Goal: Information Seeking & Learning: Find specific page/section

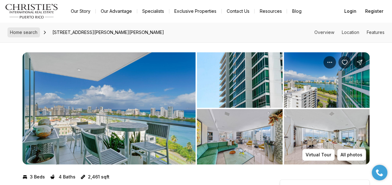
click at [19, 31] on span "Home search" at bounding box center [23, 32] width 27 height 5
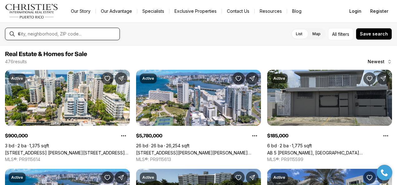
click at [30, 34] on input "text" at bounding box center [67, 34] width 99 height 6
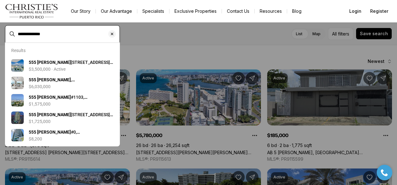
type input "**********"
click at [33, 33] on input "text" at bounding box center [67, 34] width 99 height 6
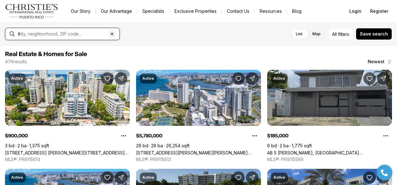
click at [33, 33] on input "text" at bounding box center [67, 34] width 99 height 6
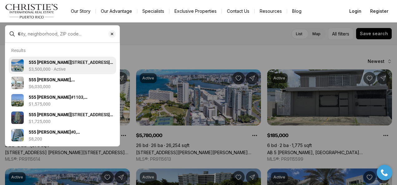
click at [44, 65] on b "555 MONSERRATE" at bounding box center [50, 62] width 42 height 5
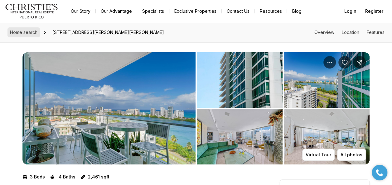
click at [21, 30] on span "Home search" at bounding box center [23, 32] width 27 height 5
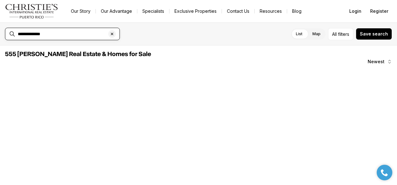
click at [56, 33] on input "**********" at bounding box center [67, 34] width 99 height 6
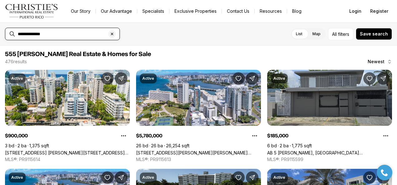
click at [84, 36] on input "**********" at bounding box center [67, 34] width 99 height 6
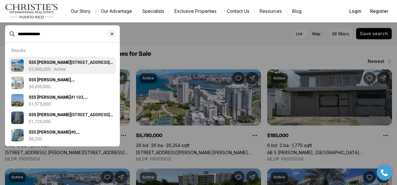
click at [65, 63] on b "555 MONSERRATE" at bounding box center [50, 62] width 42 height 5
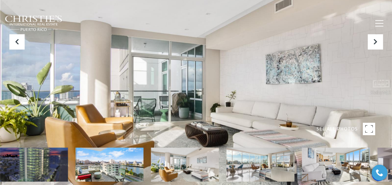
click at [120, 174] on img at bounding box center [110, 165] width 68 height 34
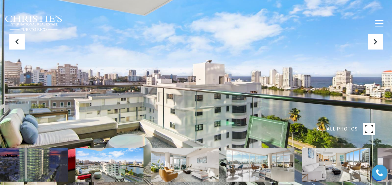
click at [172, 172] on img at bounding box center [185, 165] width 68 height 34
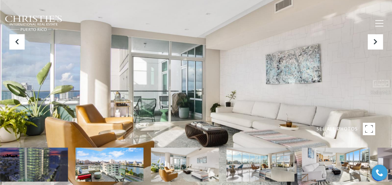
click at [244, 172] on img at bounding box center [261, 165] width 68 height 34
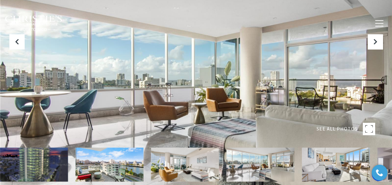
click at [287, 170] on img at bounding box center [261, 165] width 68 height 34
click at [350, 168] on img at bounding box center [336, 165] width 68 height 34
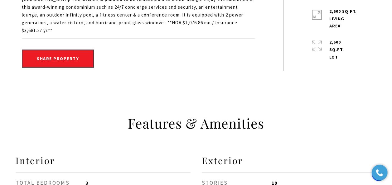
scroll to position [312, 0]
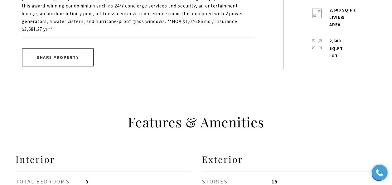
click at [43, 48] on button "Share property" at bounding box center [58, 57] width 72 height 18
